Goal: Entertainment & Leisure: Consume media (video, audio)

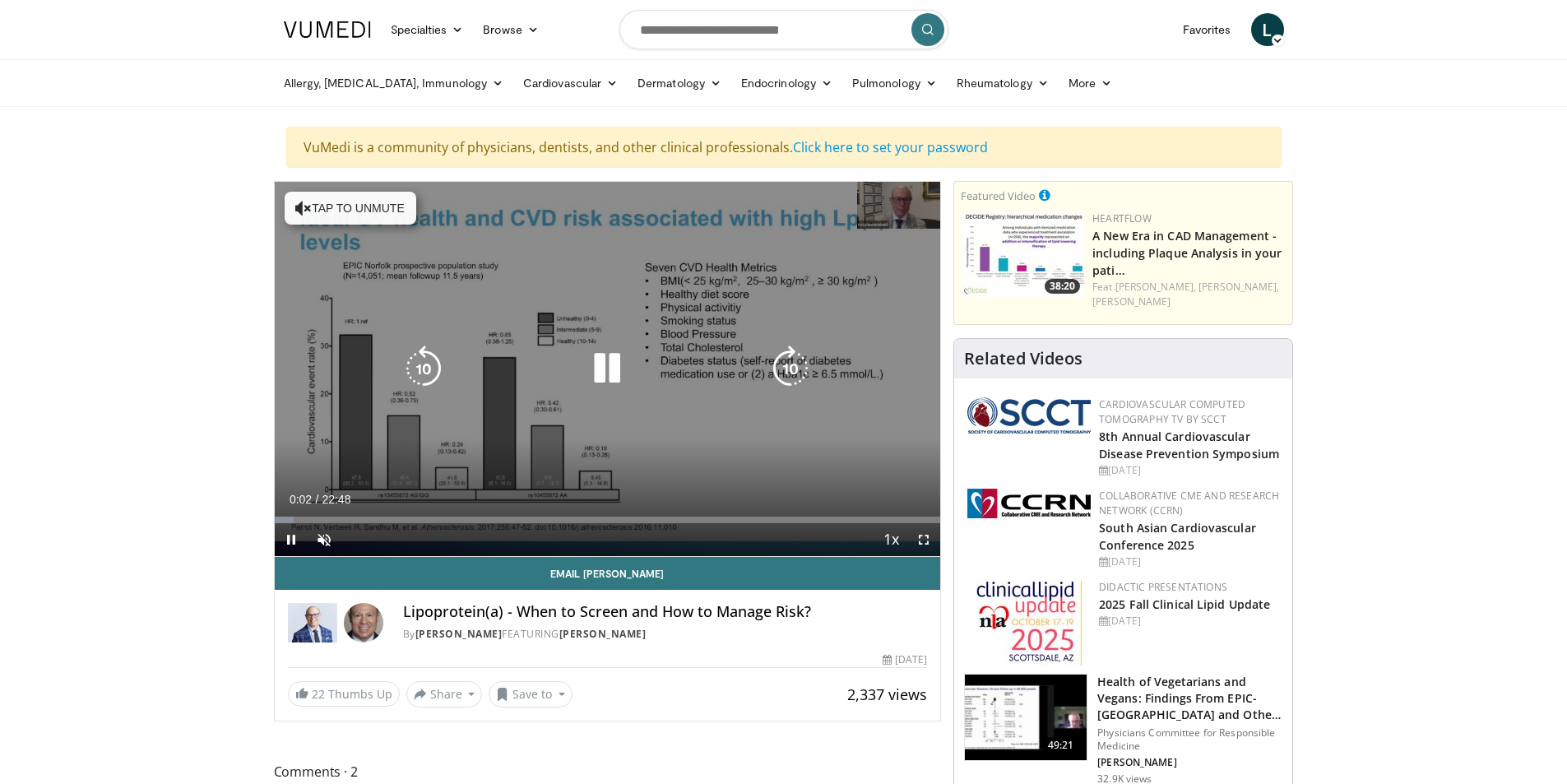
click at [367, 202] on button "Tap to unmute" at bounding box center [351, 208] width 132 height 33
click at [658, 387] on div "10 seconds Tap to unmute" at bounding box center [608, 368] width 667 height 374
click at [696, 392] on div "10 seconds Tap to unmute" at bounding box center [608, 368] width 667 height 374
click at [892, 197] on div "10 seconds Tap to unmute" at bounding box center [608, 368] width 667 height 374
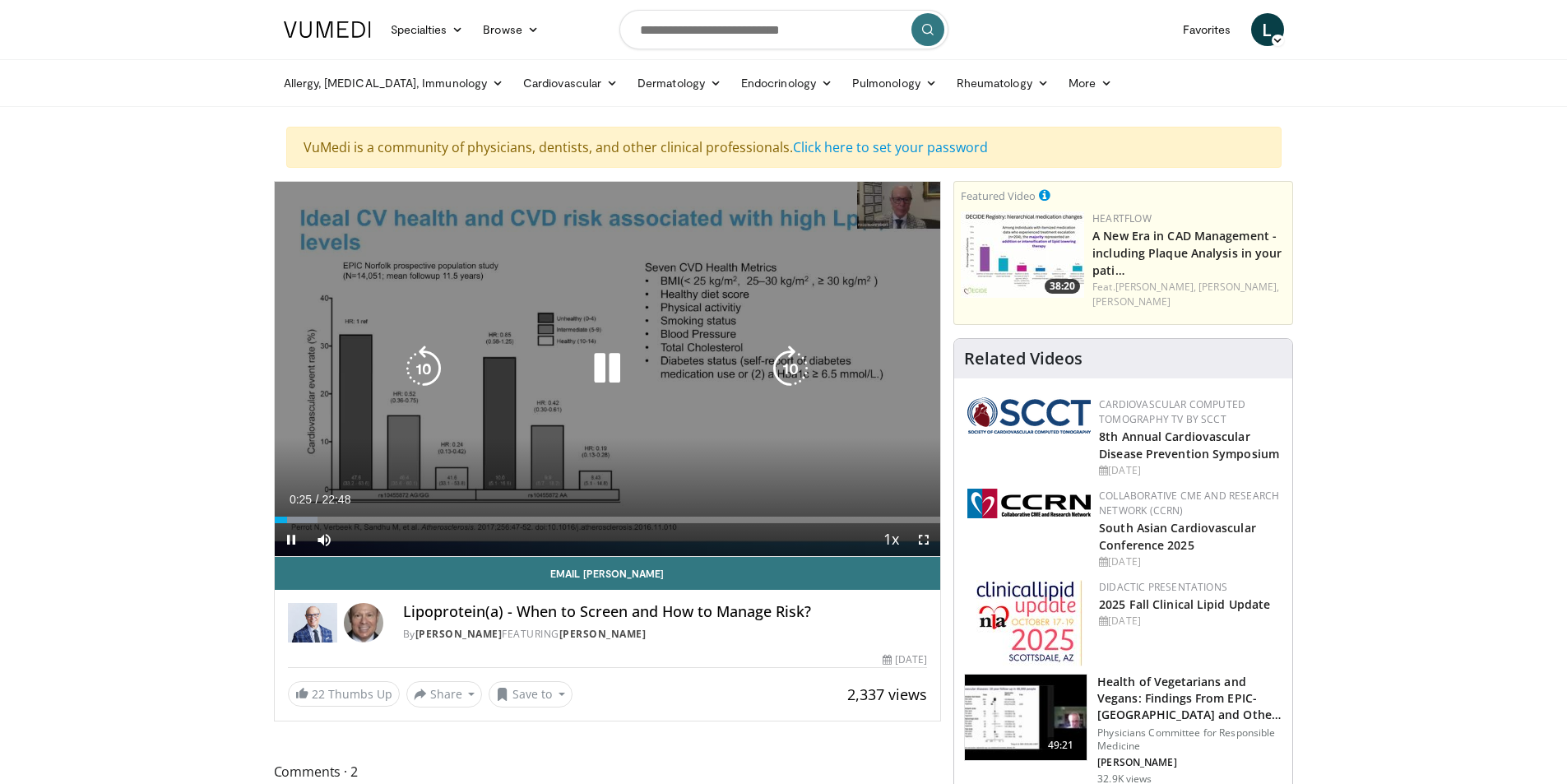
click at [854, 385] on div "10 seconds Tap to unmute" at bounding box center [608, 368] width 667 height 374
click at [868, 405] on div "10 seconds Tap to unmute" at bounding box center [608, 368] width 667 height 374
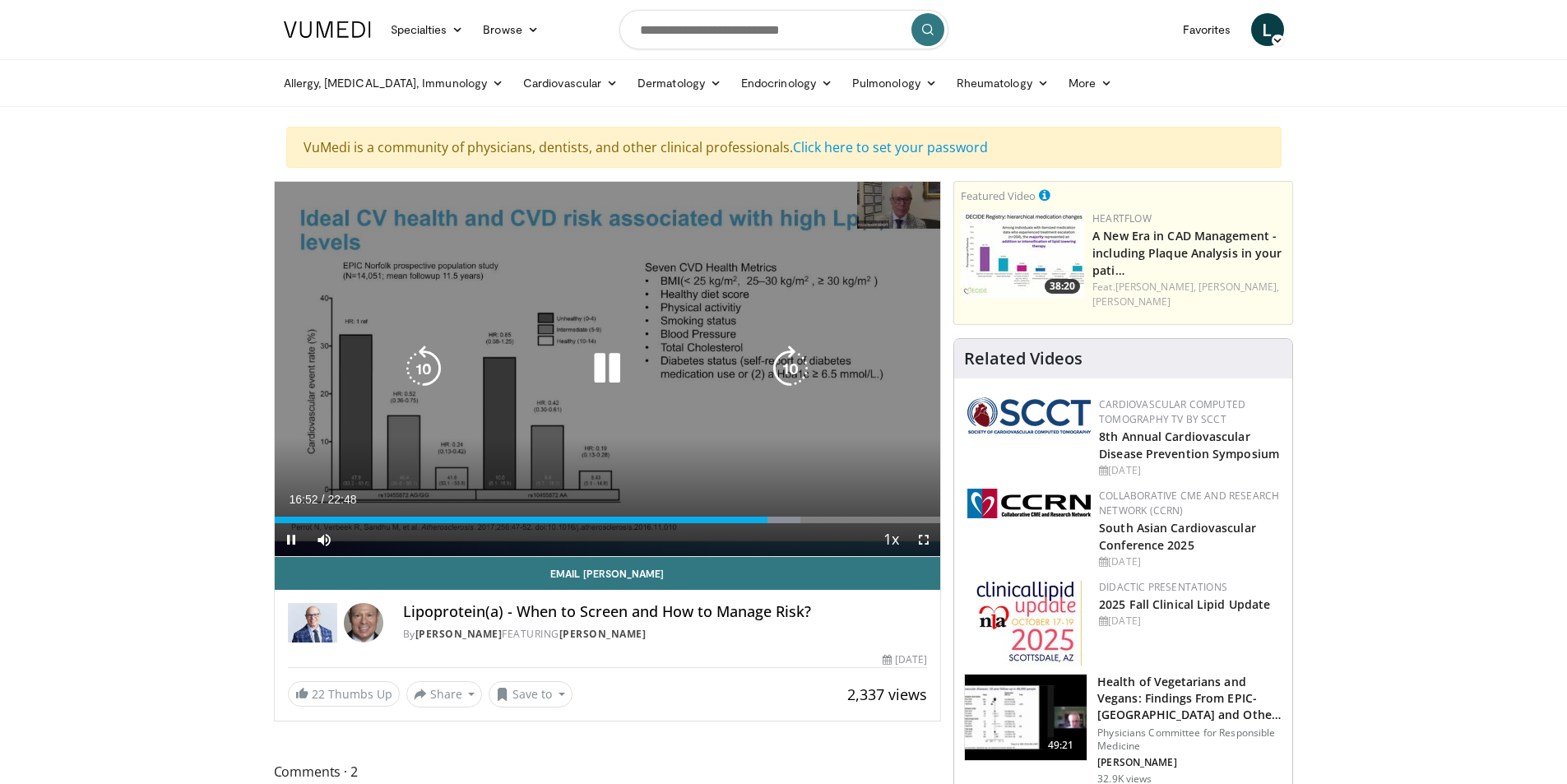
click at [595, 293] on div "10 seconds Tap to unmute" at bounding box center [608, 368] width 667 height 374
